Goal: Information Seeking & Learning: Learn about a topic

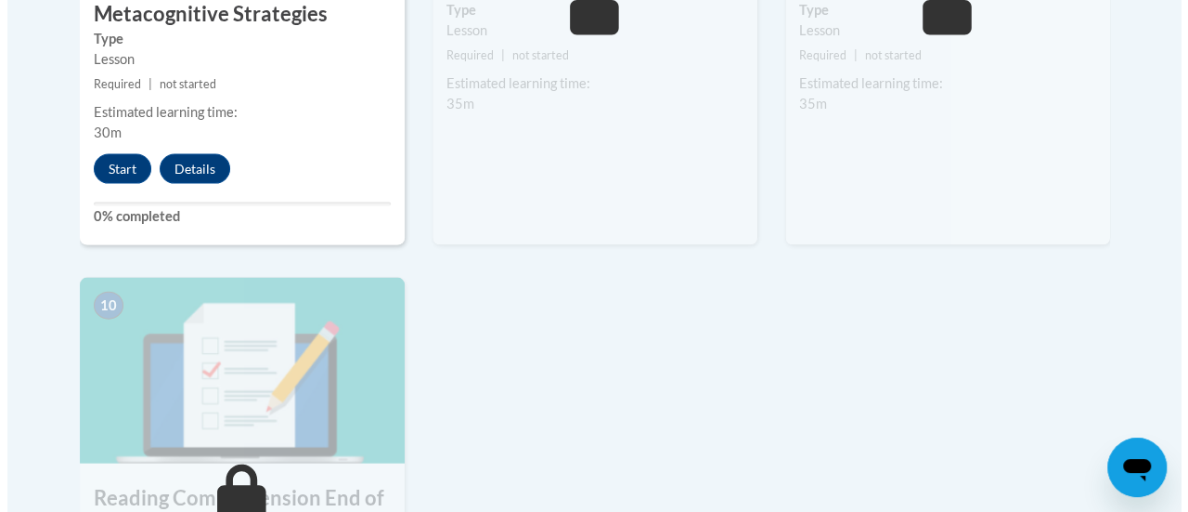
scroll to position [1900, 0]
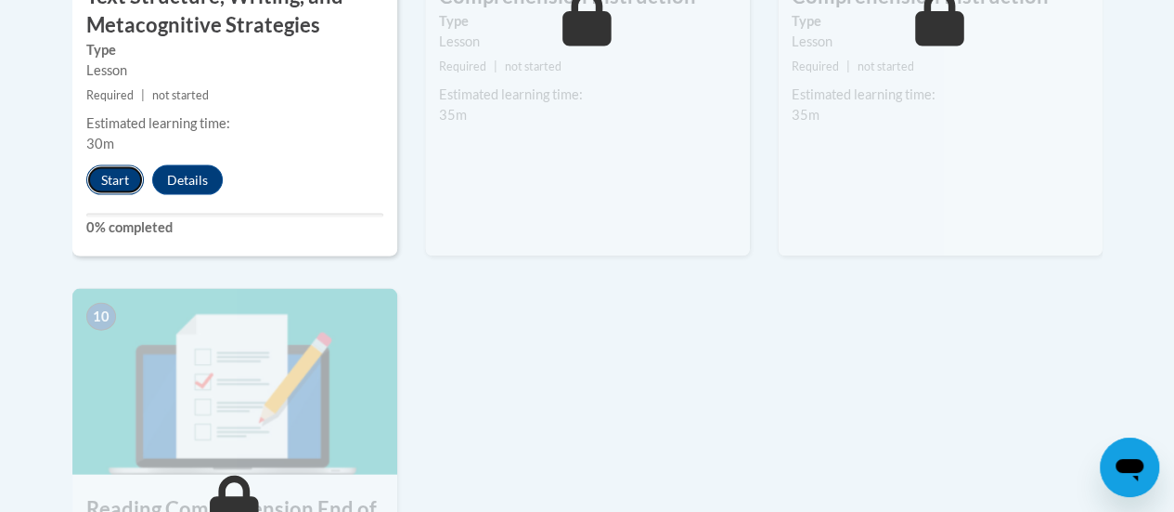
click at [115, 185] on button "Start" at bounding box center [115, 180] width 58 height 30
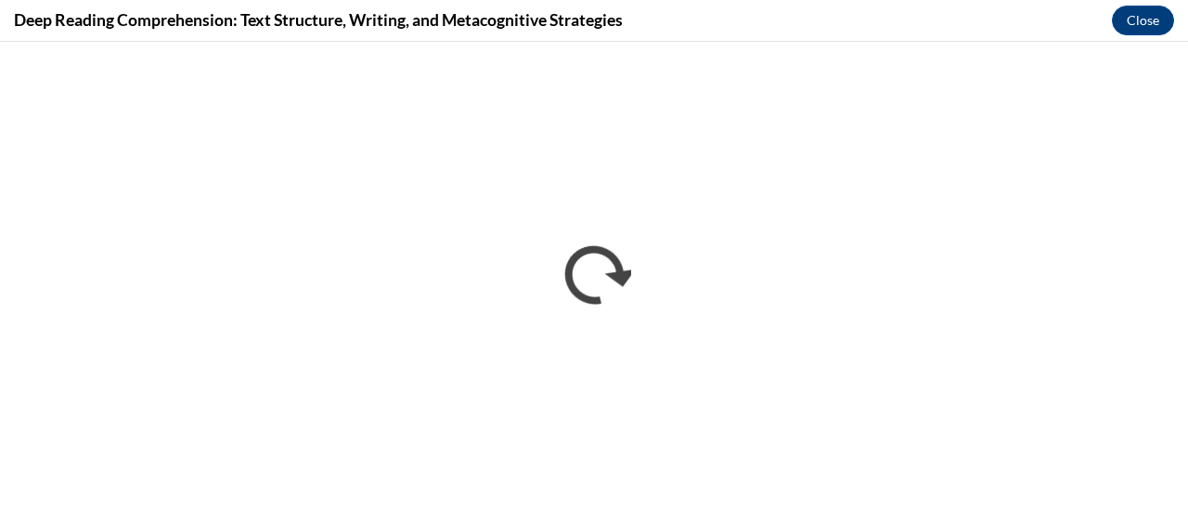
scroll to position [0, 0]
